Goal: Find specific page/section: Find specific page/section

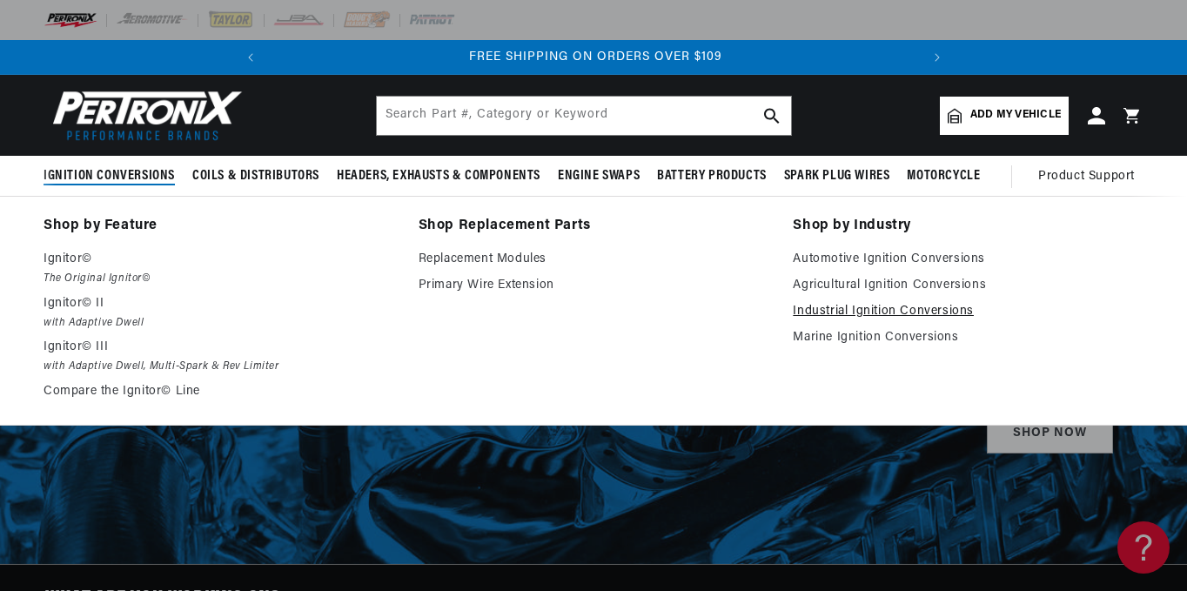
click at [811, 311] on link "Industrial Ignition Conversions" at bounding box center [968, 311] width 351 height 21
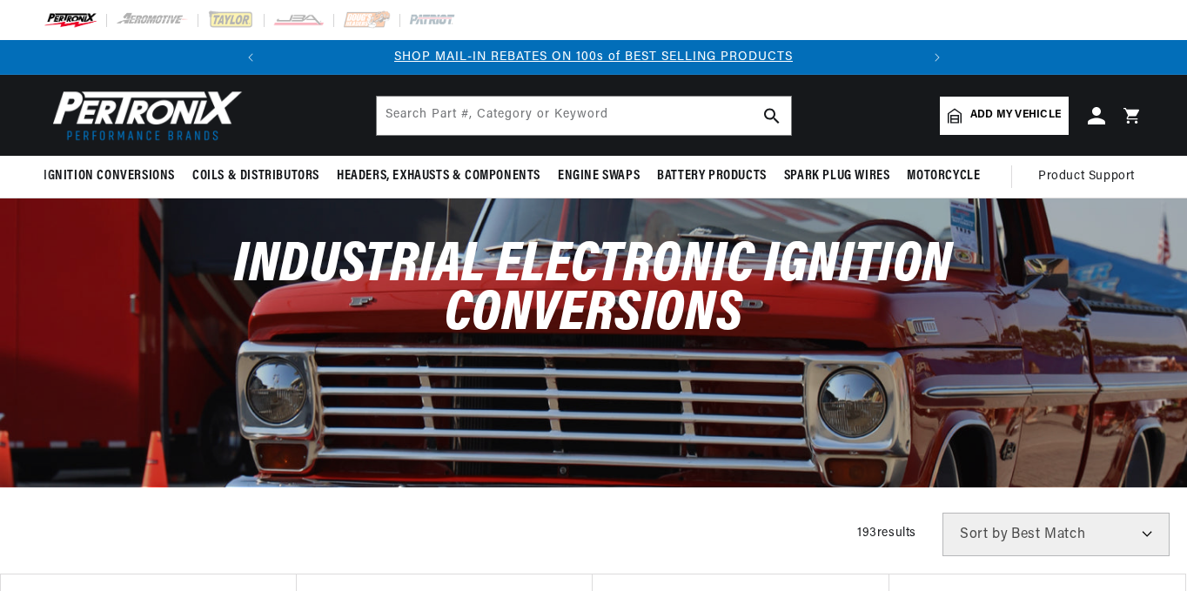
click at [1187, 137] on html "Skip to content Your cart Your cart is empty Get the right parts the first time…" at bounding box center [593, 295] width 1187 height 591
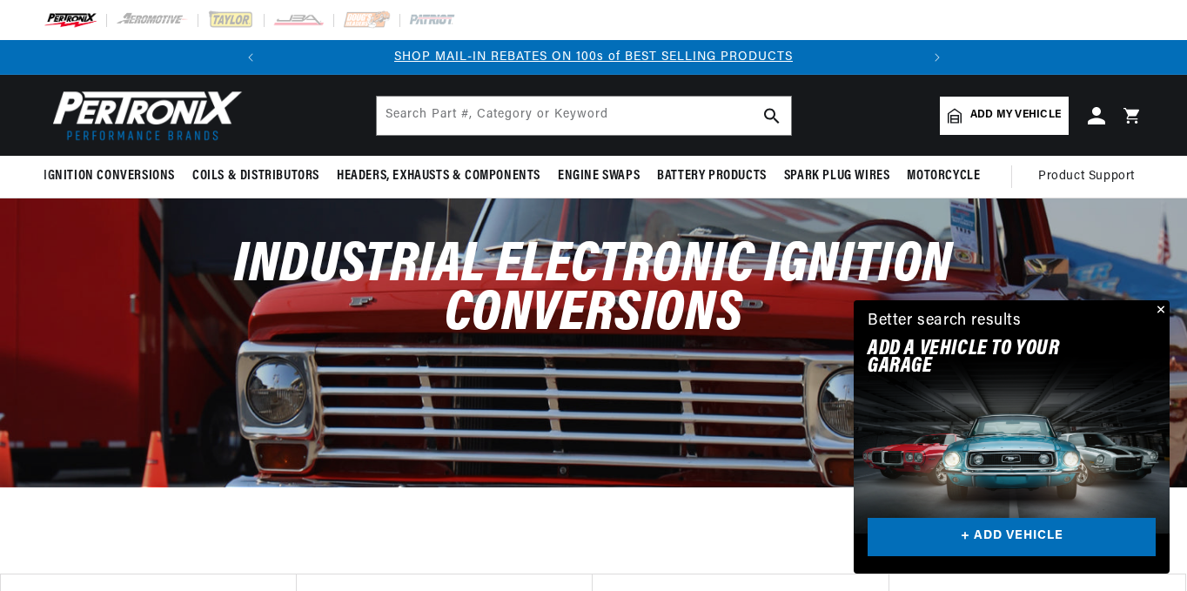
click at [1165, 309] on button "Close" at bounding box center [1159, 310] width 21 height 21
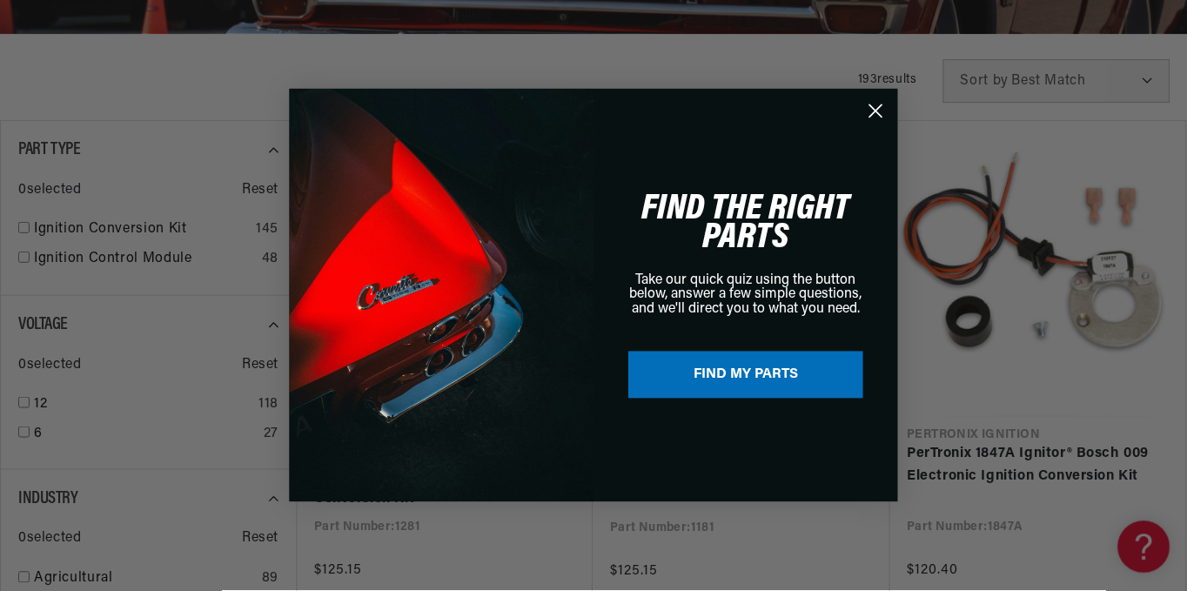
scroll to position [0, 650]
click at [876, 105] on circle "Close dialog" at bounding box center [877, 111] width 29 height 29
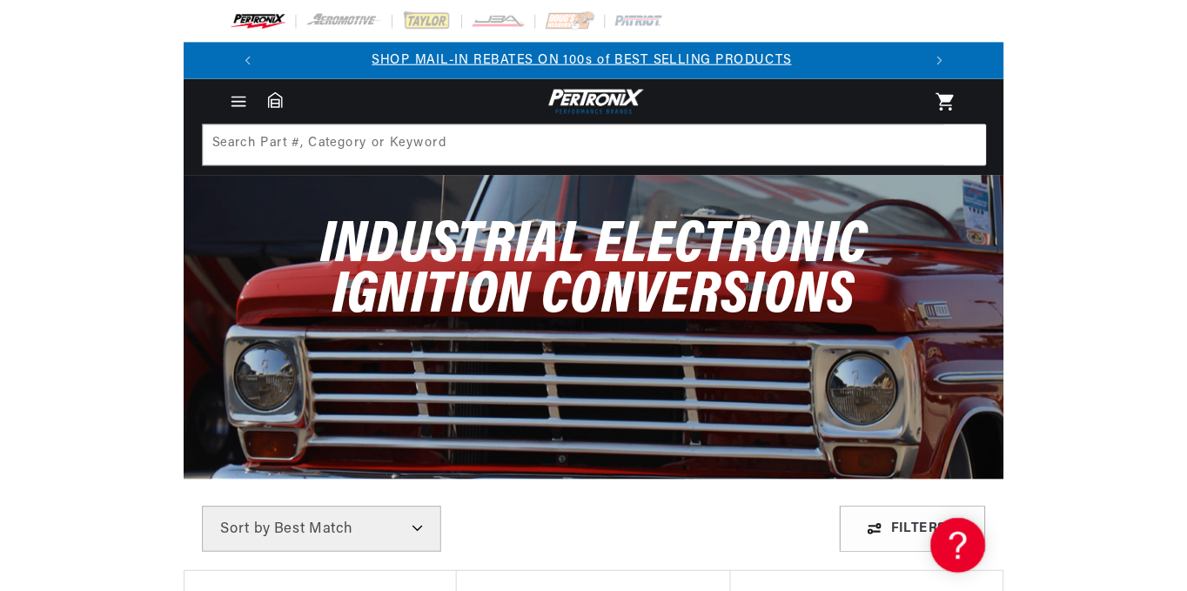
scroll to position [0, 0]
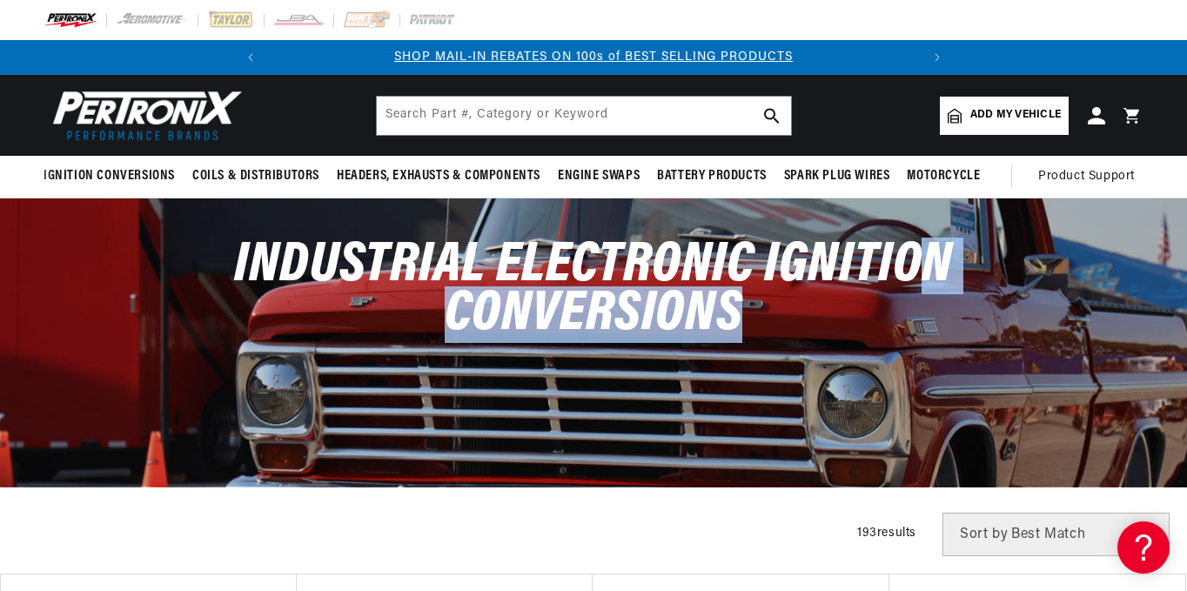
drag, startPoint x: 916, startPoint y: 322, endPoint x: 916, endPoint y: 259, distance: 62.7
click at [916, 259] on div "Industrial Electronic Ignition Conversions" at bounding box center [593, 298] width 1187 height 201
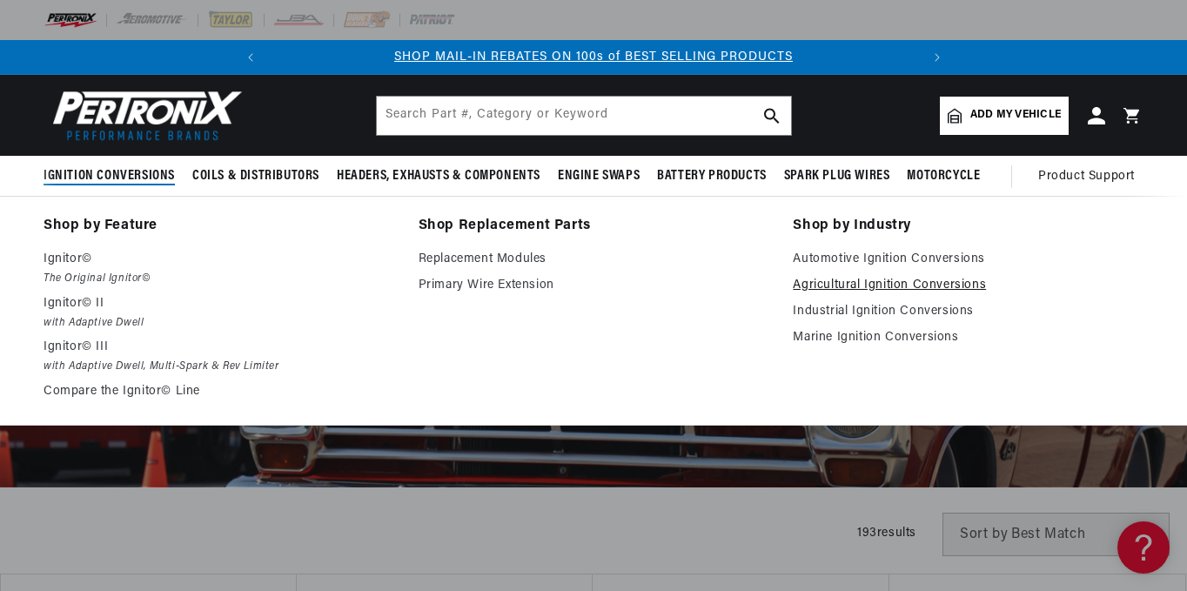
click at [850, 283] on link "Agricultural Ignition Conversions" at bounding box center [968, 285] width 351 height 21
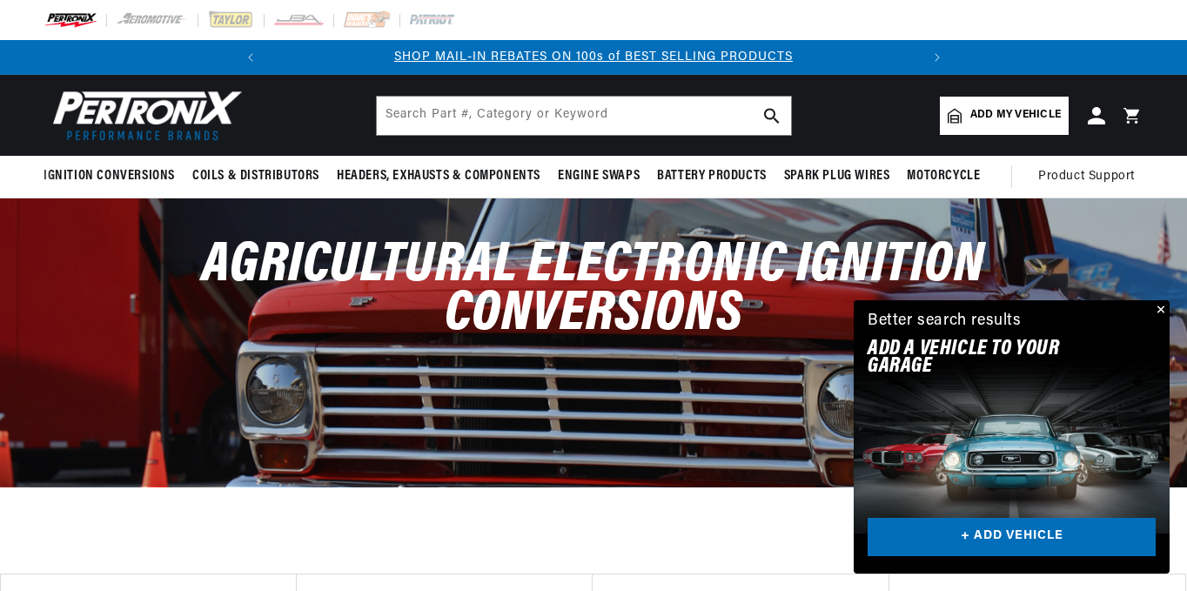
click at [1158, 308] on button "Close" at bounding box center [1159, 310] width 21 height 21
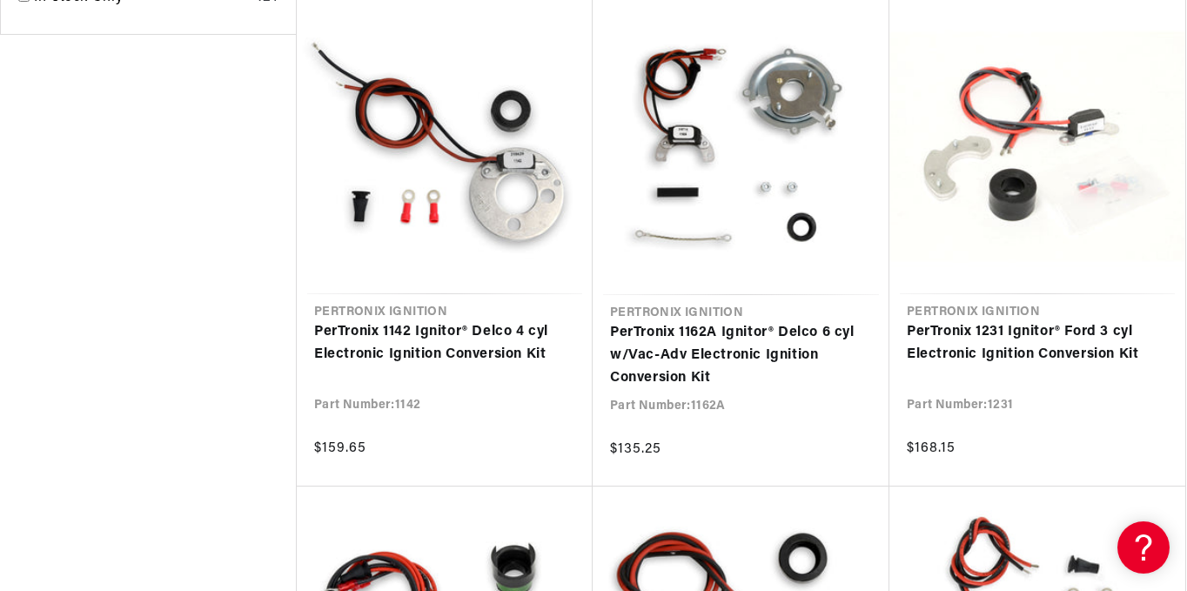
scroll to position [2586, 0]
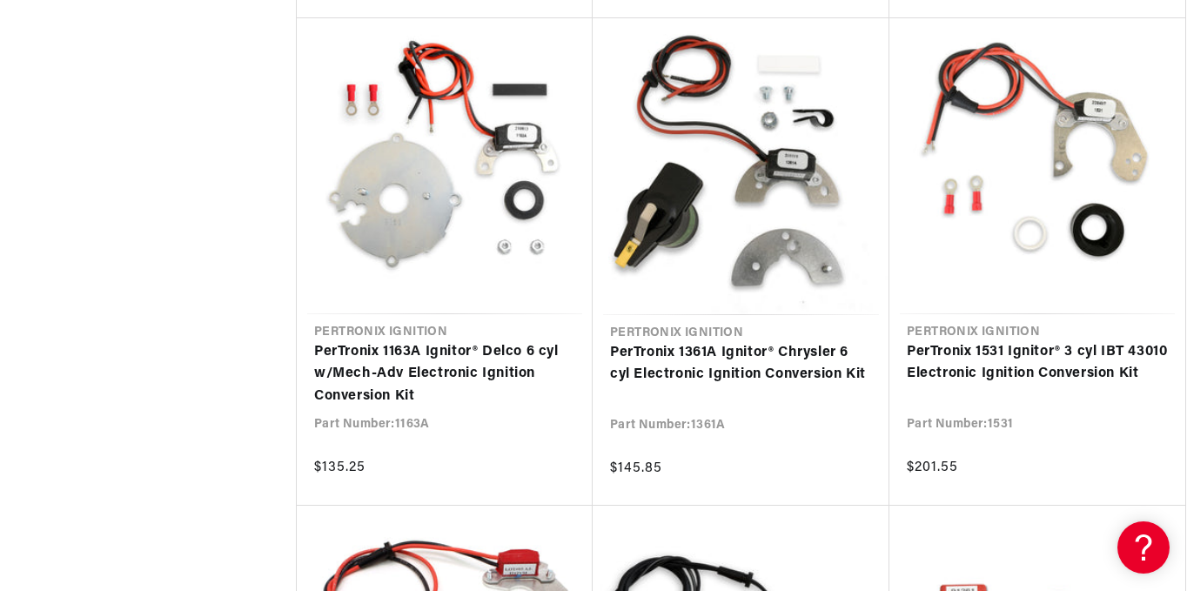
scroll to position [3495, 0]
